Goal: Task Accomplishment & Management: Complete application form

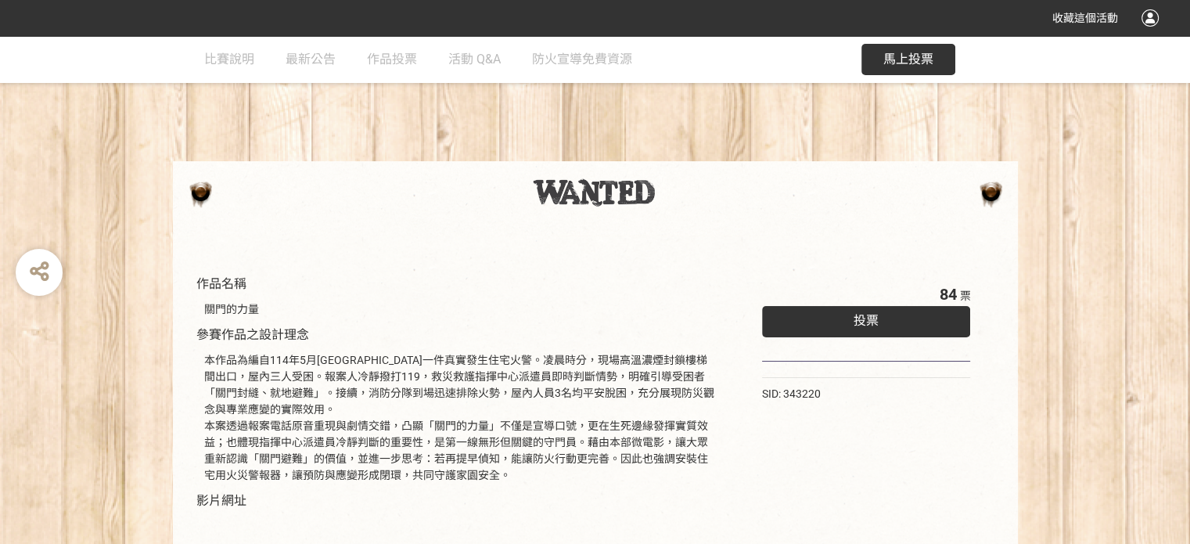
click at [858, 318] on span "投票" at bounding box center [865, 320] width 25 height 15
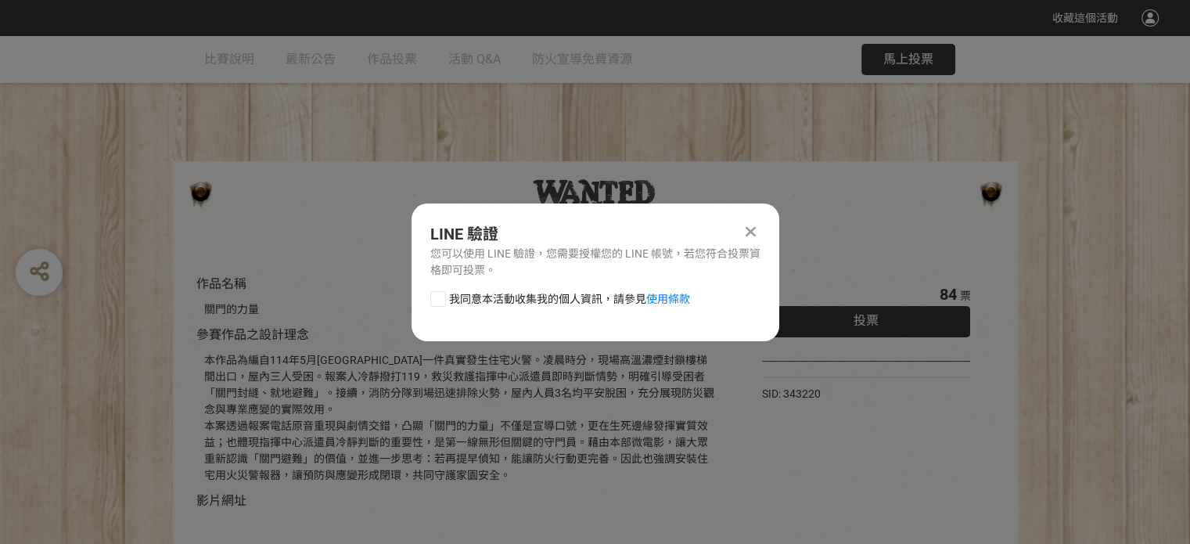
click at [440, 297] on div at bounding box center [438, 299] width 16 height 16
checkbox input "true"
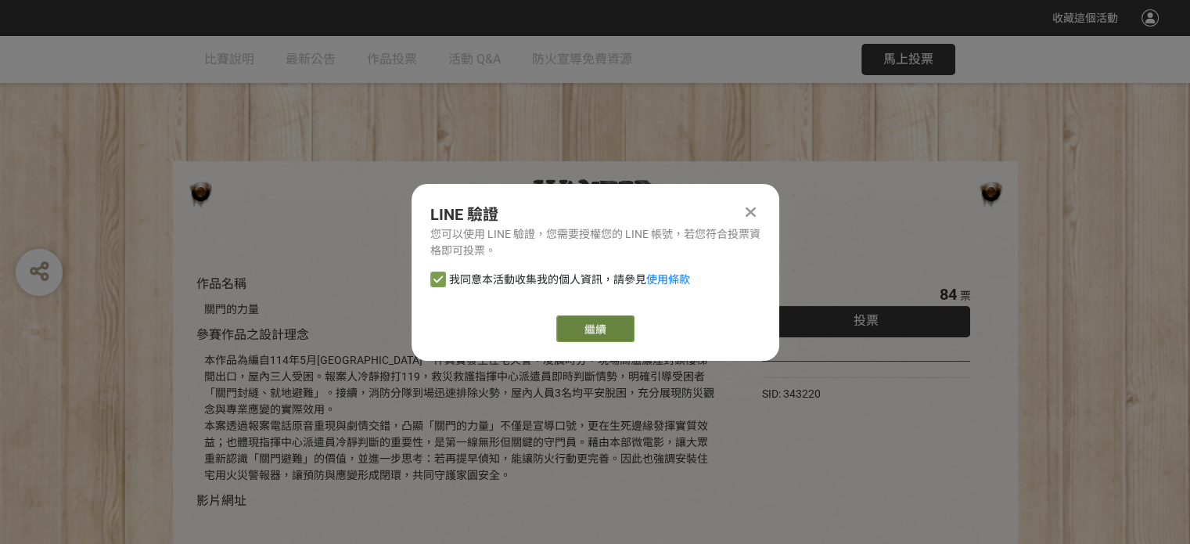
click at [594, 321] on link "繼續" at bounding box center [595, 328] width 78 height 27
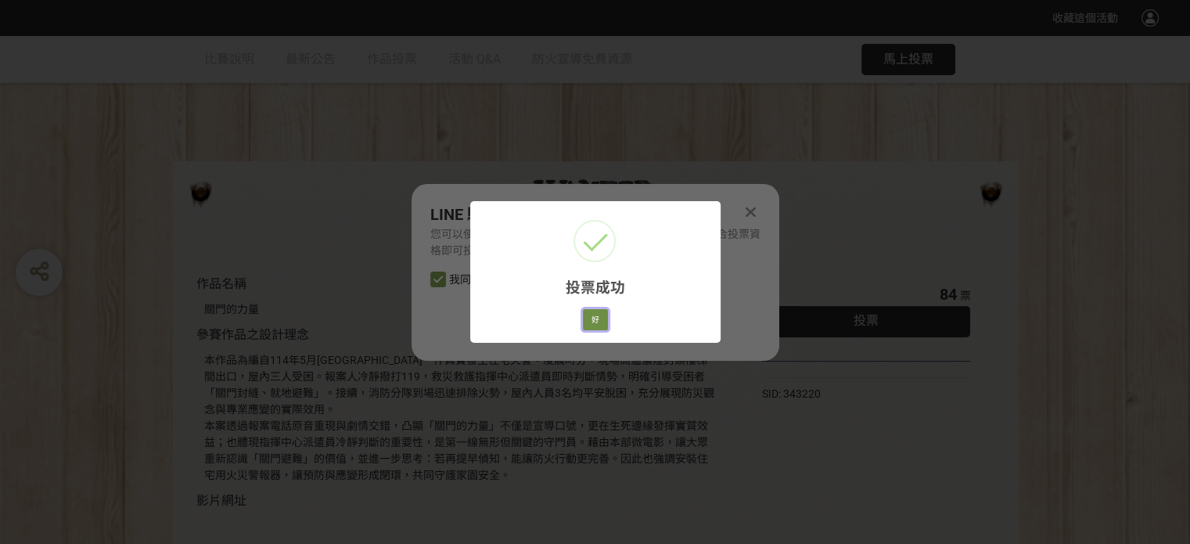
click at [595, 321] on button "好" at bounding box center [595, 320] width 25 height 22
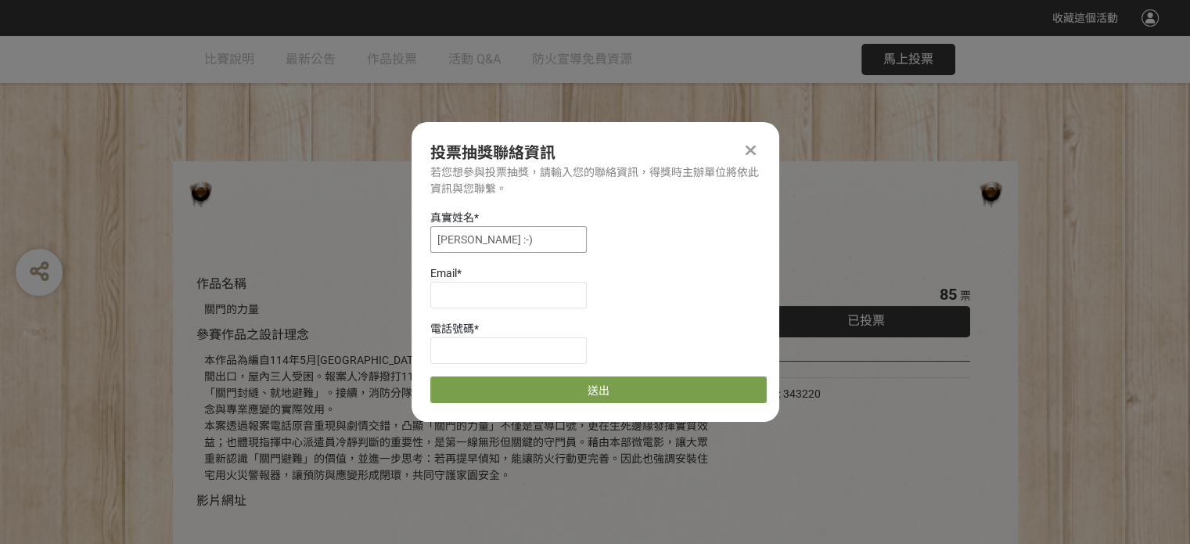
drag, startPoint x: 475, startPoint y: 241, endPoint x: 292, endPoint y: 227, distance: 184.3
click at [292, 227] on div "收藏這個活動 此網站由獎金獵人建置，若有網站建置需求 可洽 LINE: @irv0112w 分享 投票抽獎聯絡資訊 若您想參與投票抽獎，請輸入您的聯絡資訊，得…" at bounding box center [595, 444] width 1190 height 888
type input "x"
type input "林壬薇"
click at [467, 300] on input at bounding box center [508, 295] width 156 height 27
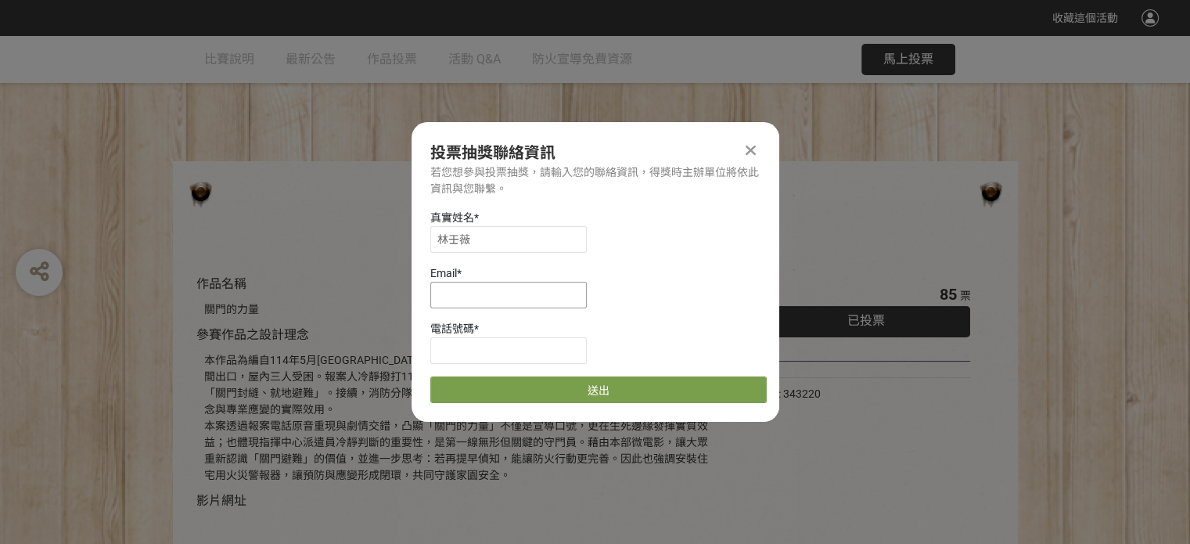
type input "[EMAIL_ADDRESS][DOMAIN_NAME]"
type input "0926203019"
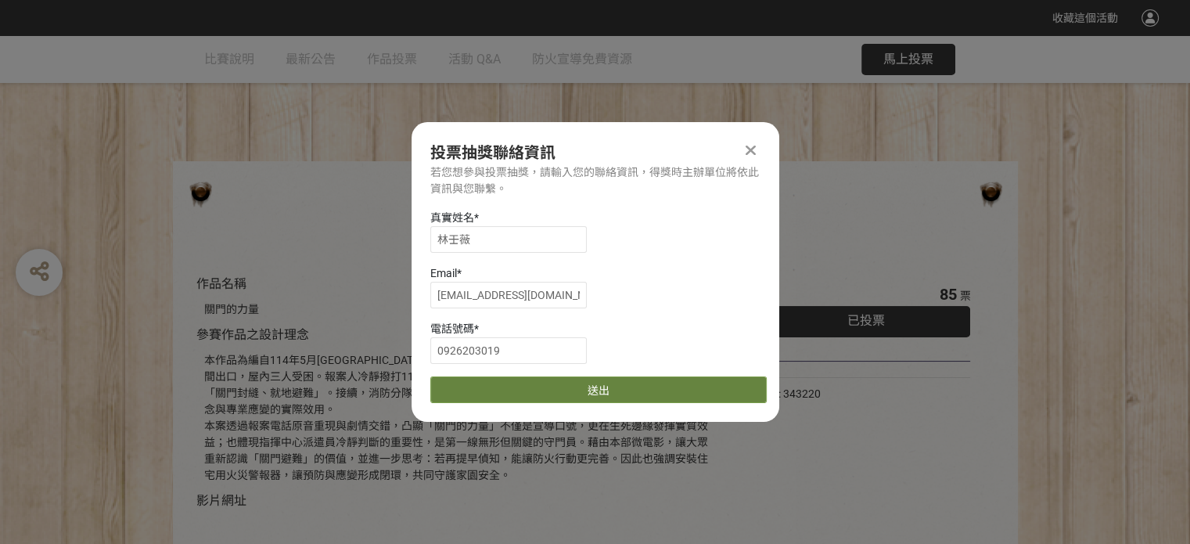
click at [582, 390] on button "送出" at bounding box center [598, 389] width 336 height 27
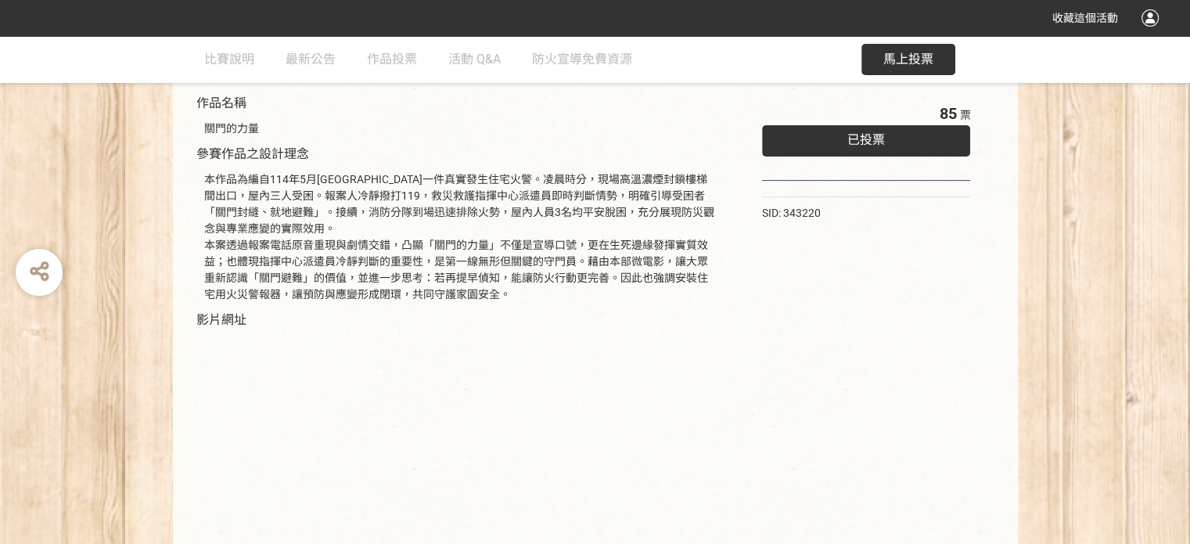
scroll to position [235, 0]
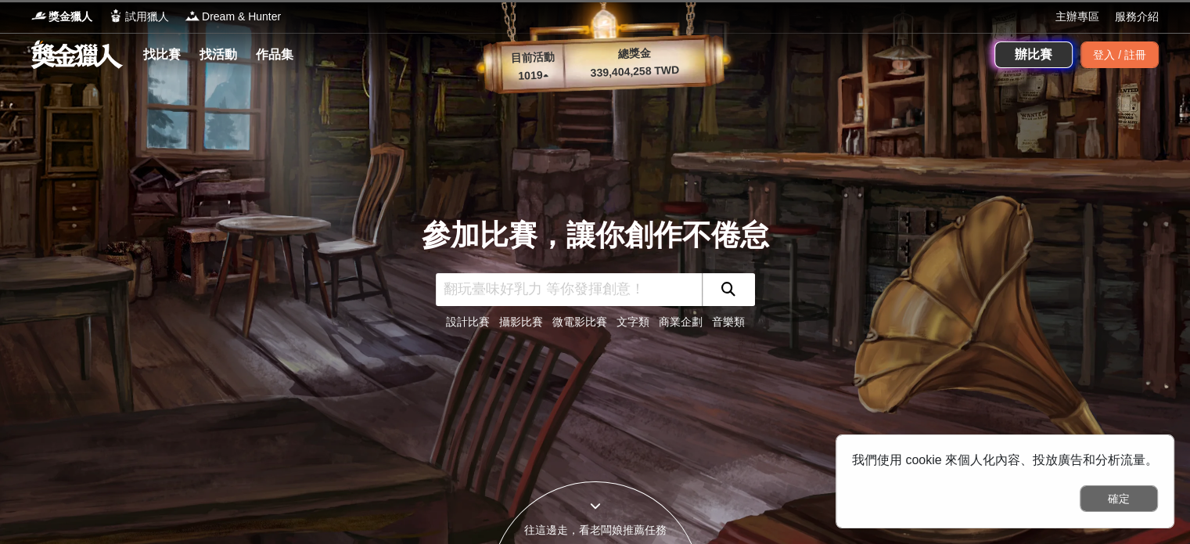
click at [1102, 490] on button "確定" at bounding box center [1118, 498] width 78 height 27
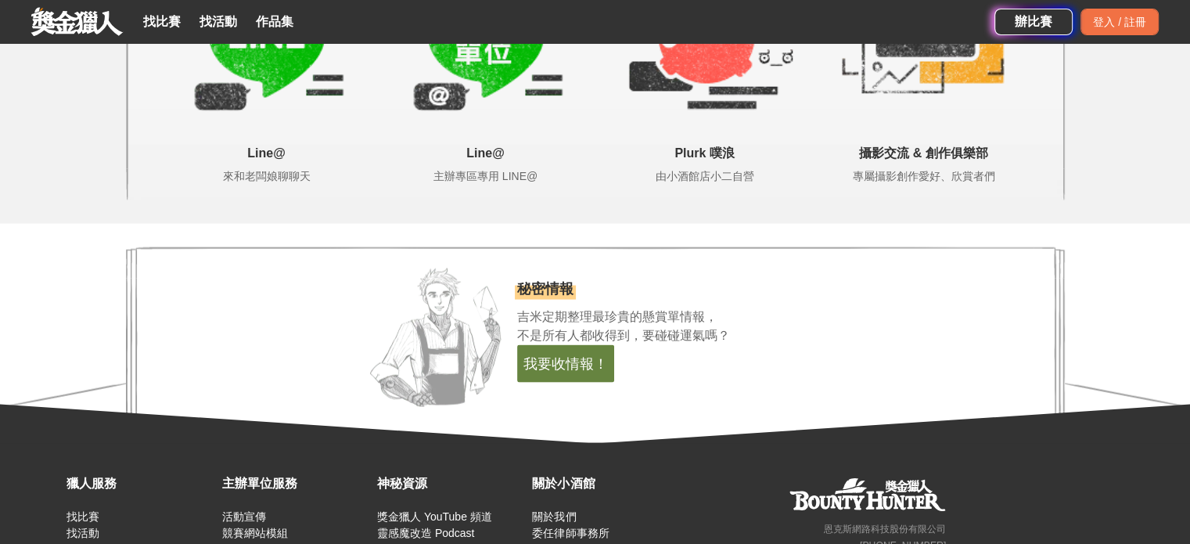
scroll to position [3307, 0]
